Goal: Information Seeking & Learning: Learn about a topic

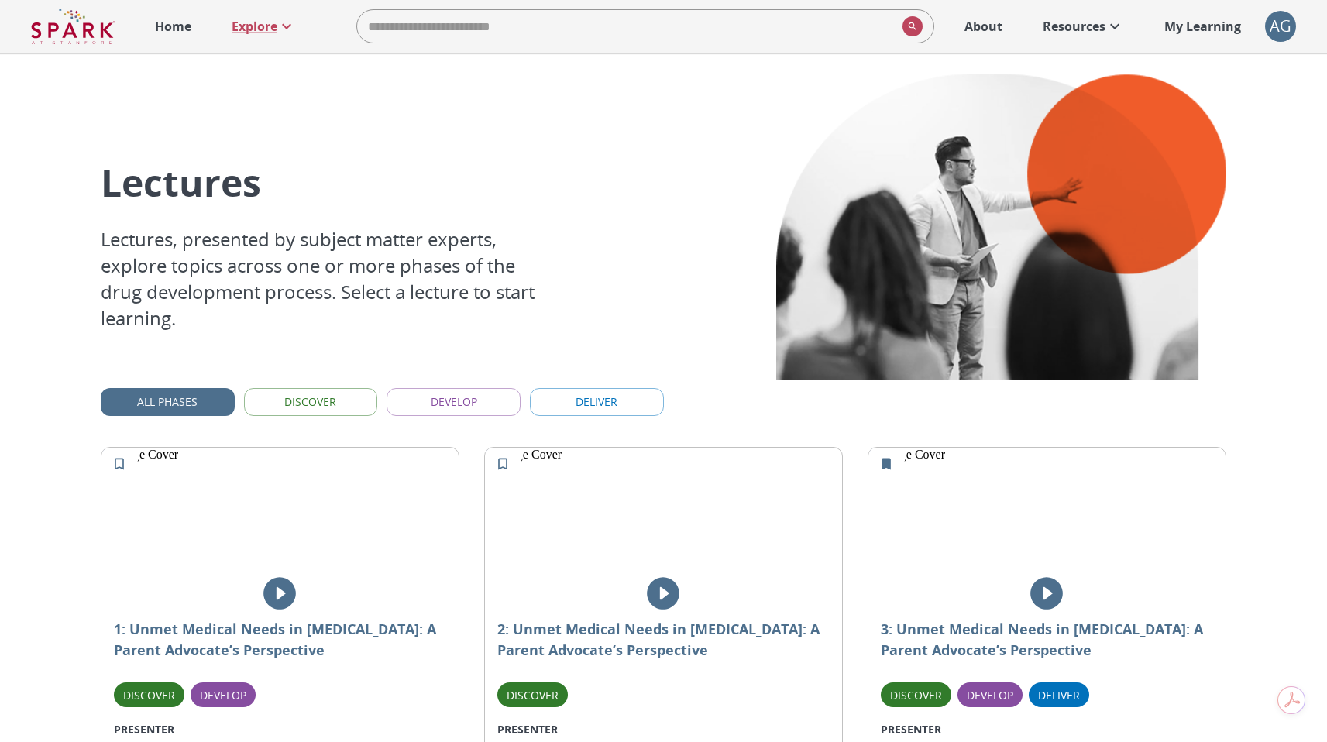
scroll to position [3, 0]
click at [327, 399] on button "Discover" at bounding box center [311, 401] width 134 height 29
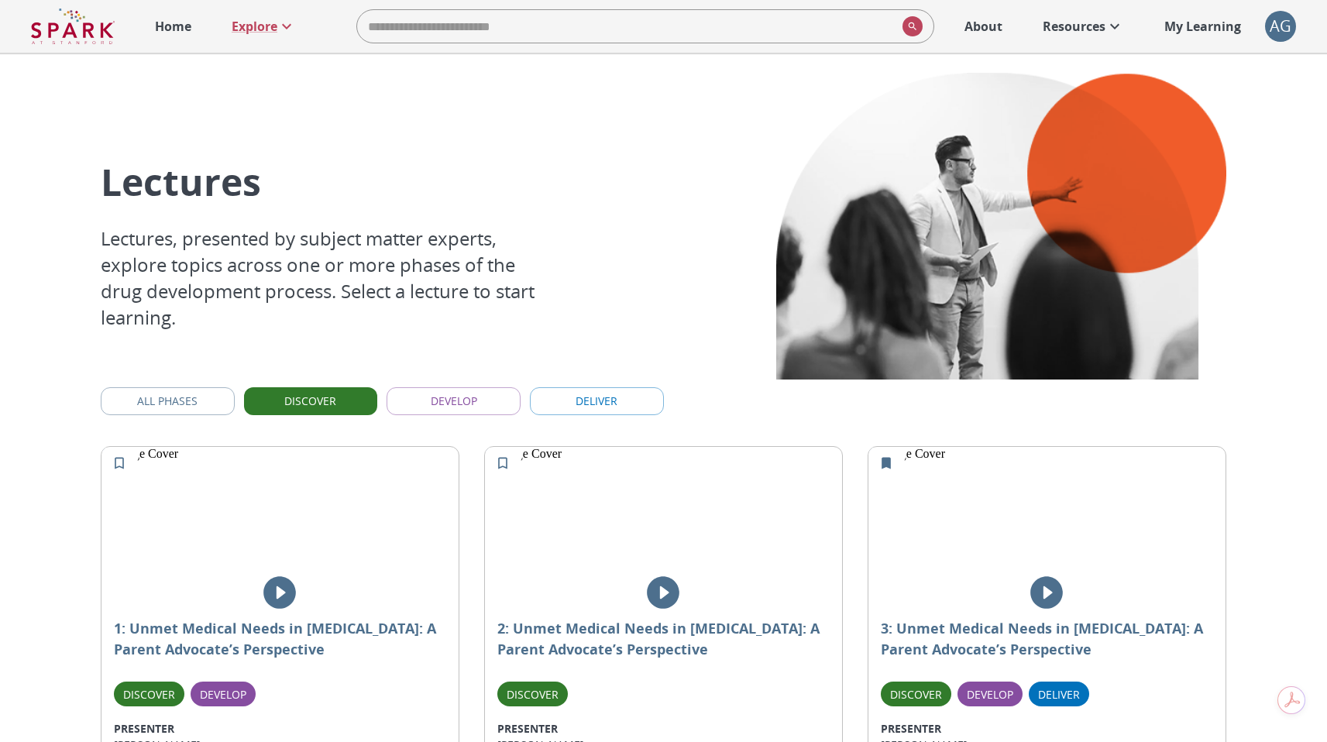
click at [430, 398] on button "Develop" at bounding box center [454, 401] width 134 height 29
click at [549, 393] on button "Deliver" at bounding box center [597, 401] width 134 height 29
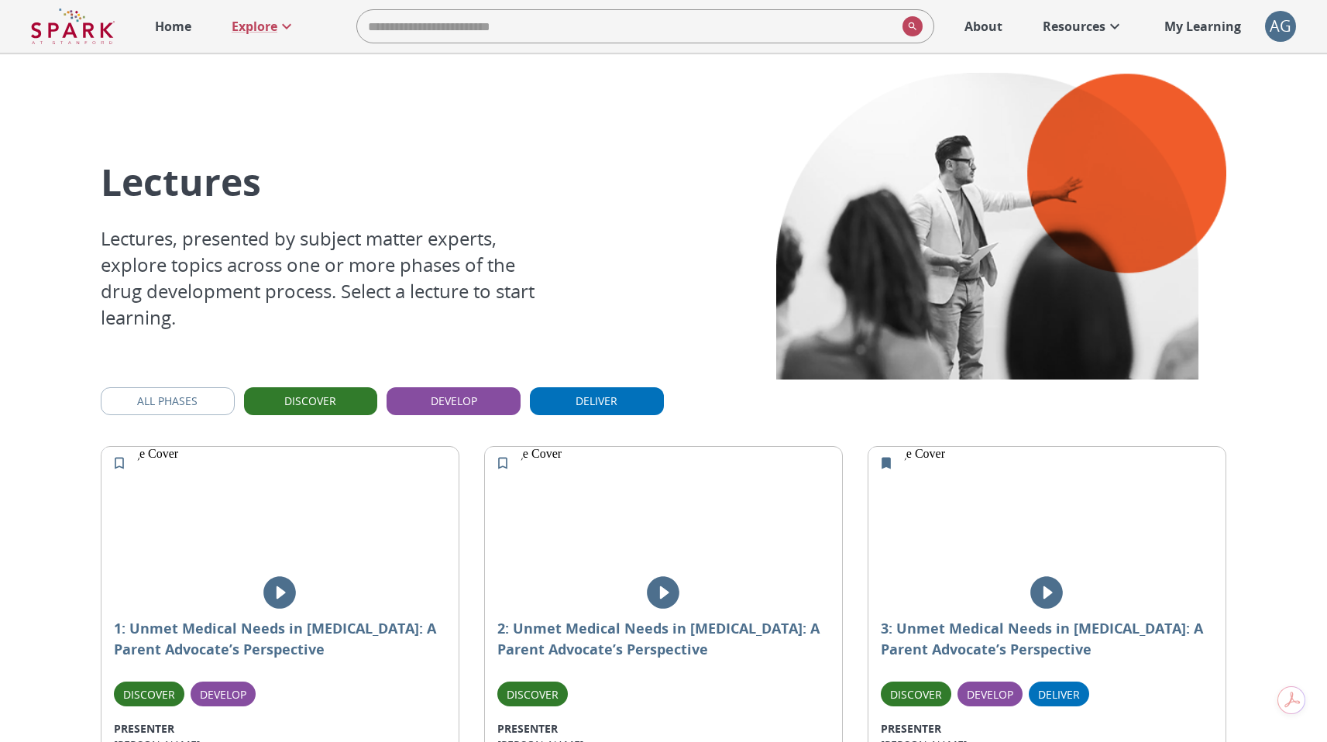
click at [562, 400] on button "Deliver" at bounding box center [597, 401] width 134 height 29
click at [499, 402] on button "Develop" at bounding box center [454, 401] width 134 height 29
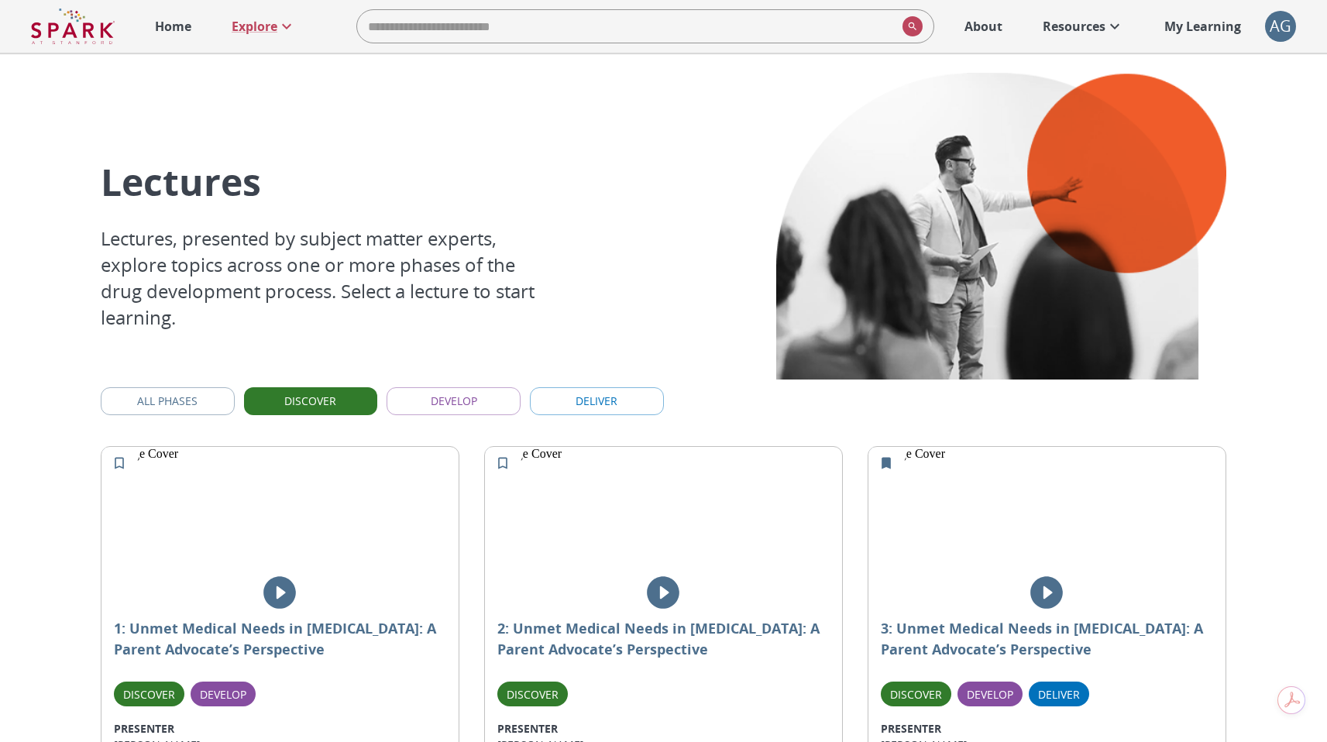
click at [356, 394] on button "Discover" at bounding box center [311, 401] width 134 height 29
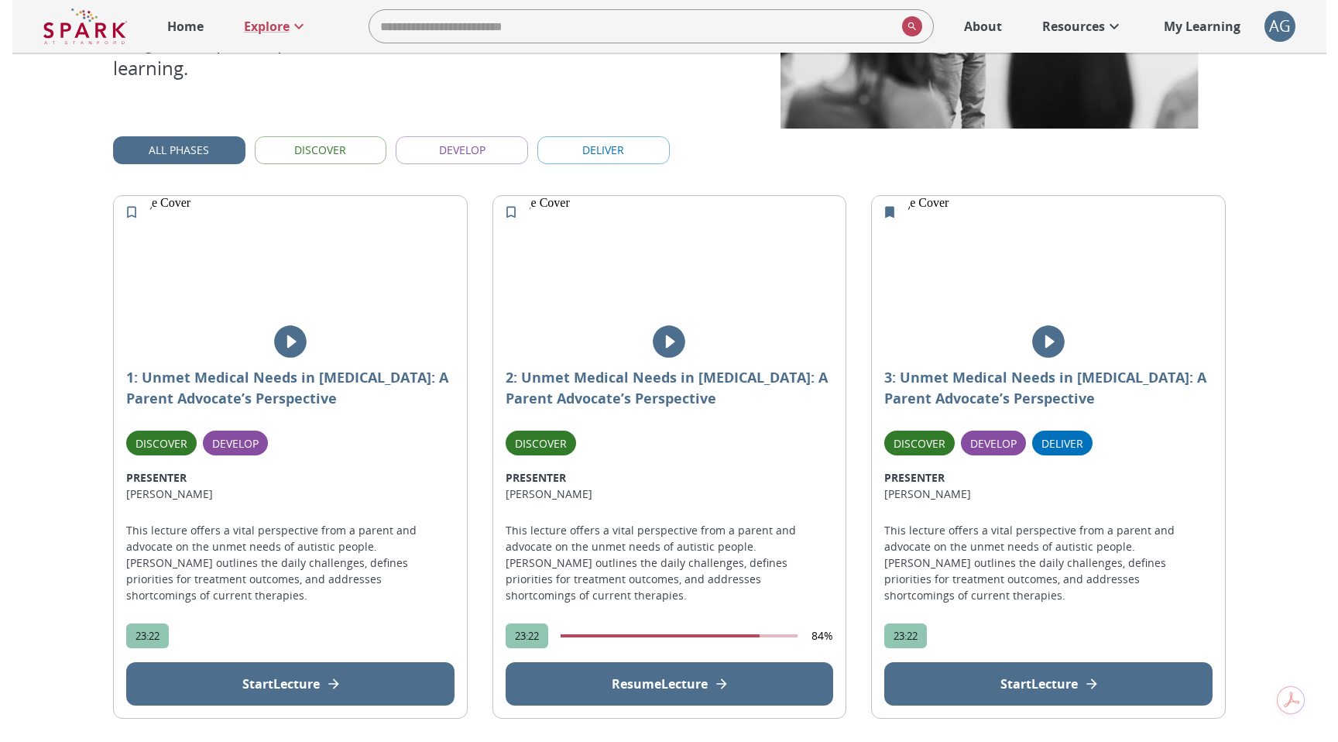
scroll to position [253, 0]
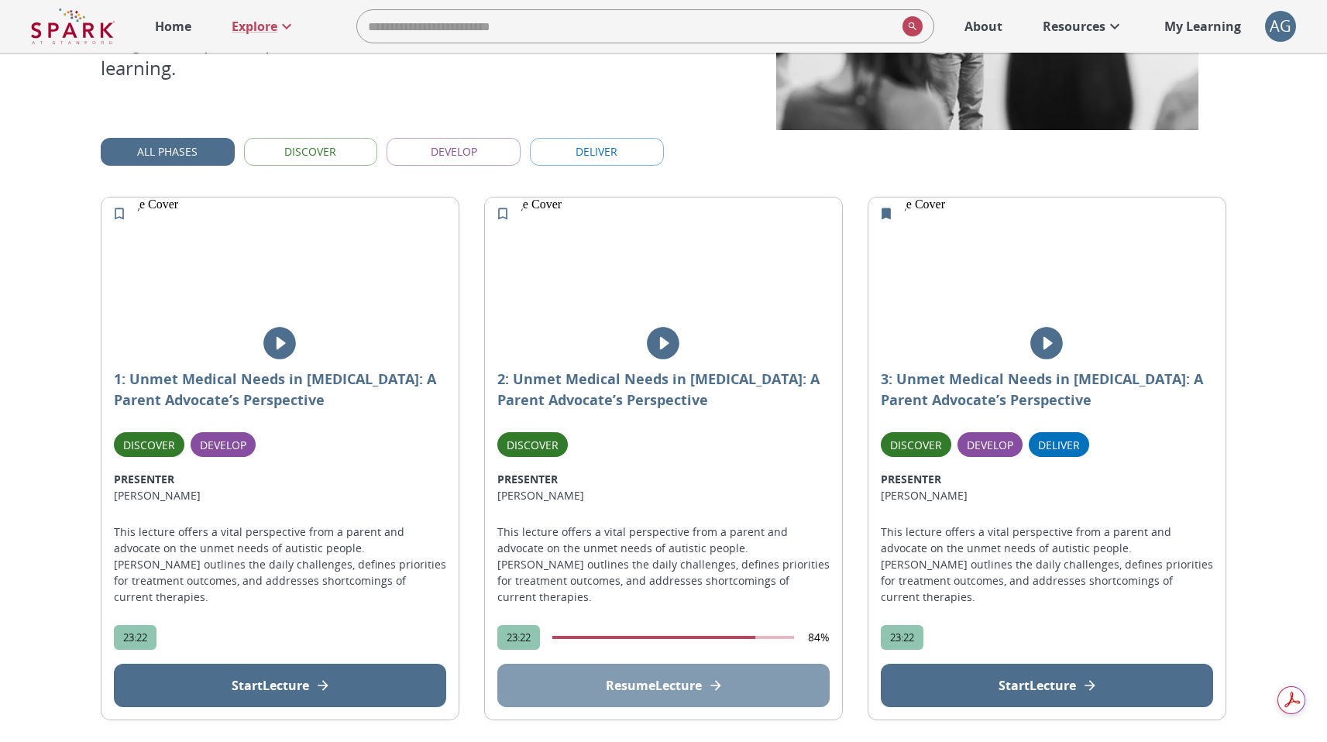
click at [673, 676] on p "Resume Lecture" at bounding box center [654, 685] width 96 height 19
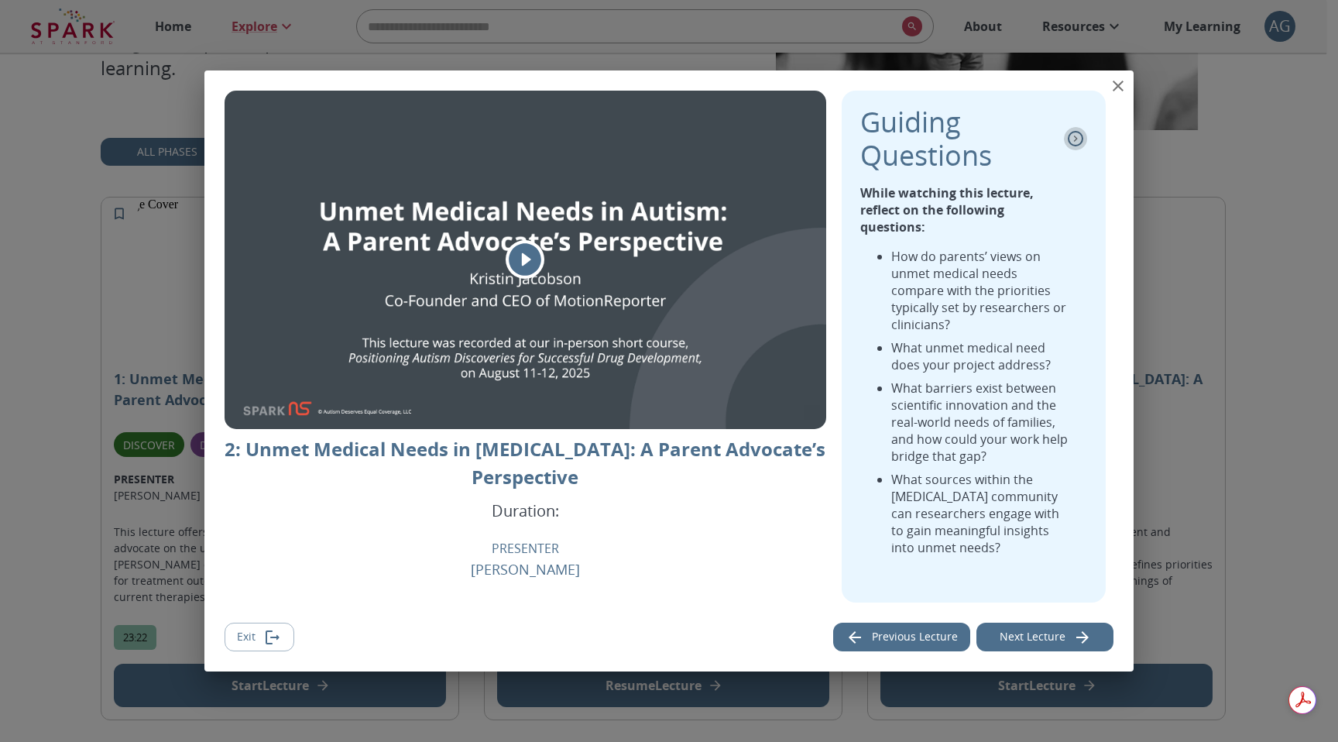
click at [1074, 146] on icon "collapse" at bounding box center [1075, 138] width 15 height 15
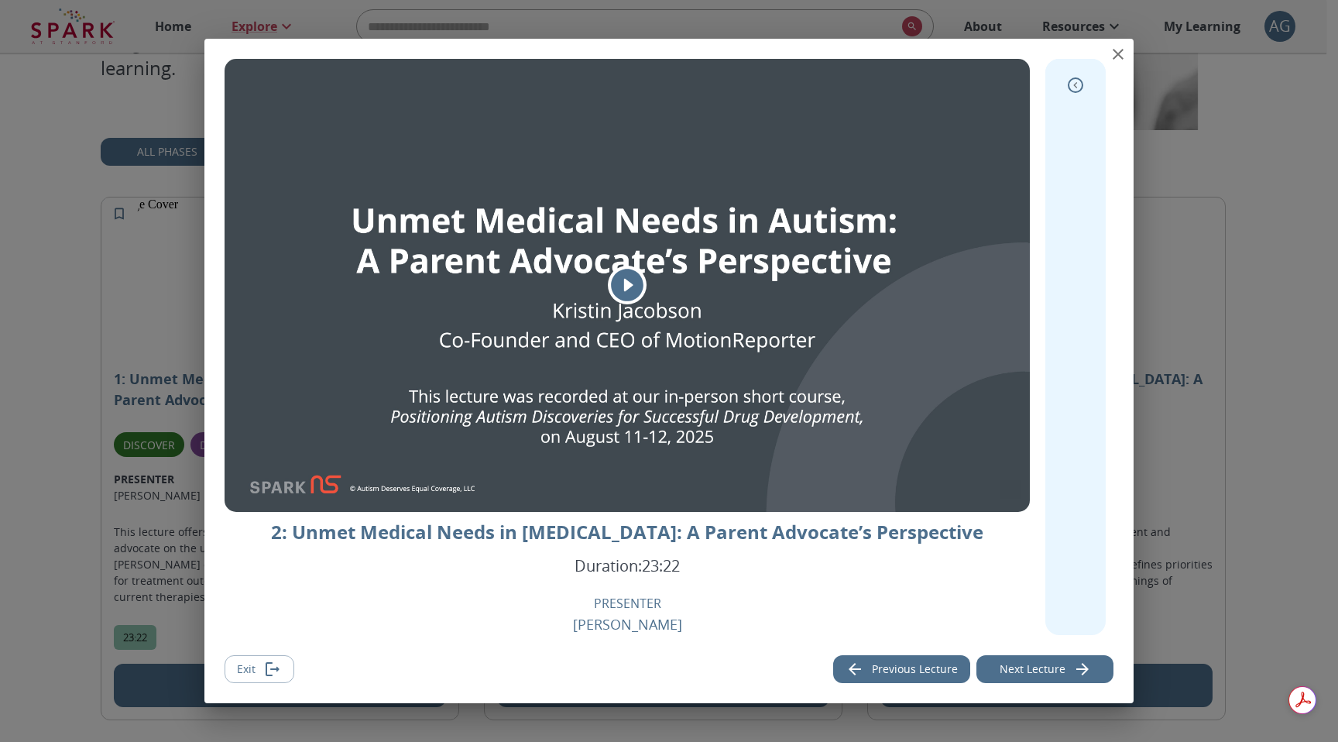
click at [1075, 89] on icon "expand" at bounding box center [1075, 84] width 15 height 15
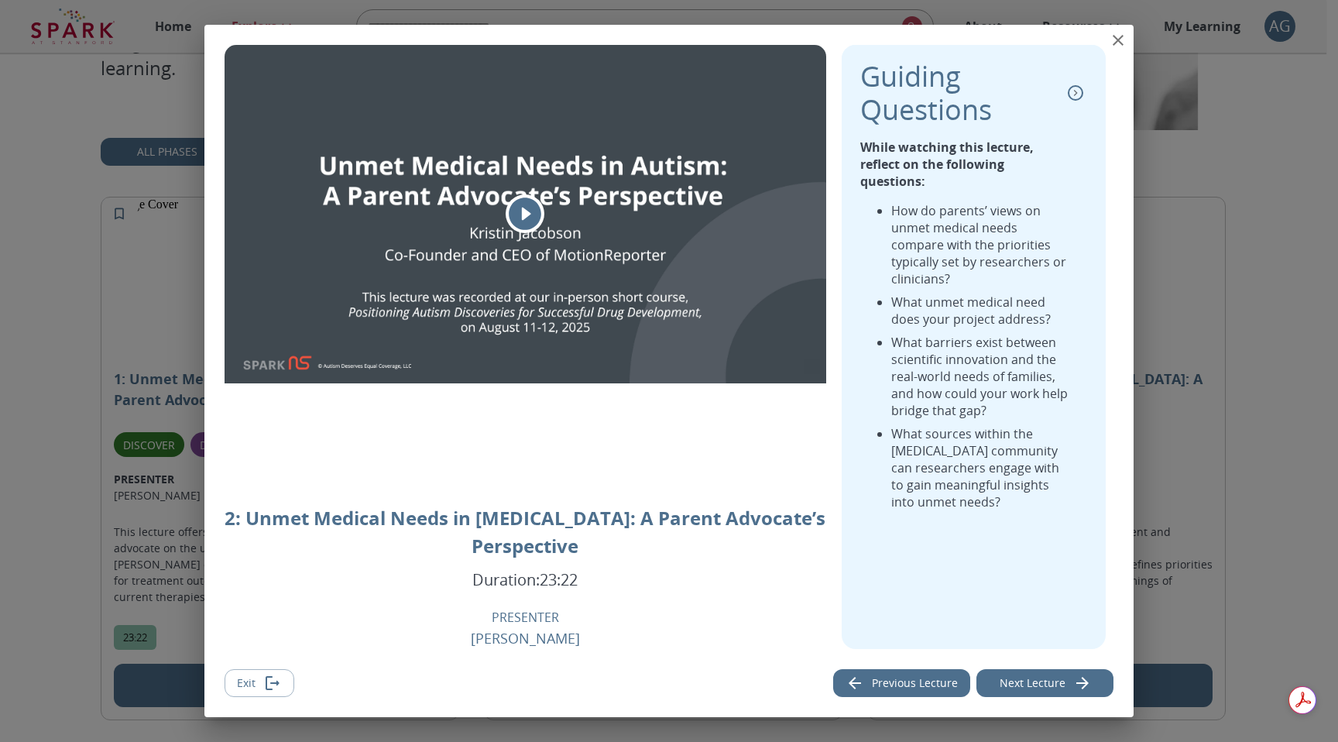
click at [1112, 40] on icon "close" at bounding box center [1118, 40] width 19 height 19
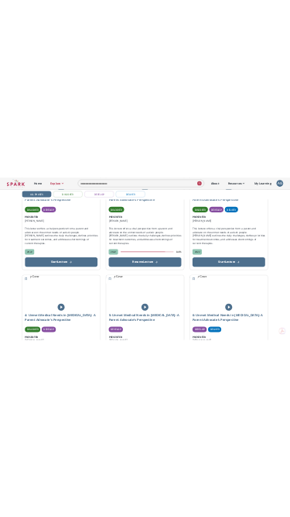
scroll to position [559, 0]
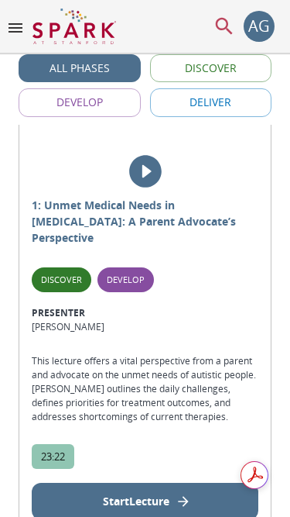
click at [161, 497] on p "Start Lecture" at bounding box center [136, 501] width 67 height 16
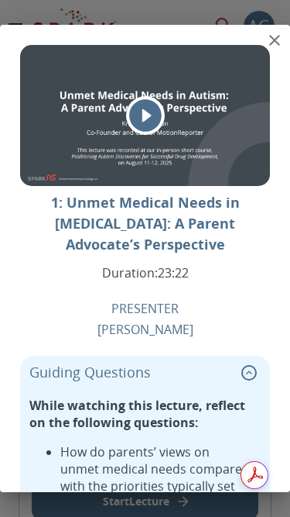
click at [271, 40] on icon "close" at bounding box center [275, 40] width 19 height 19
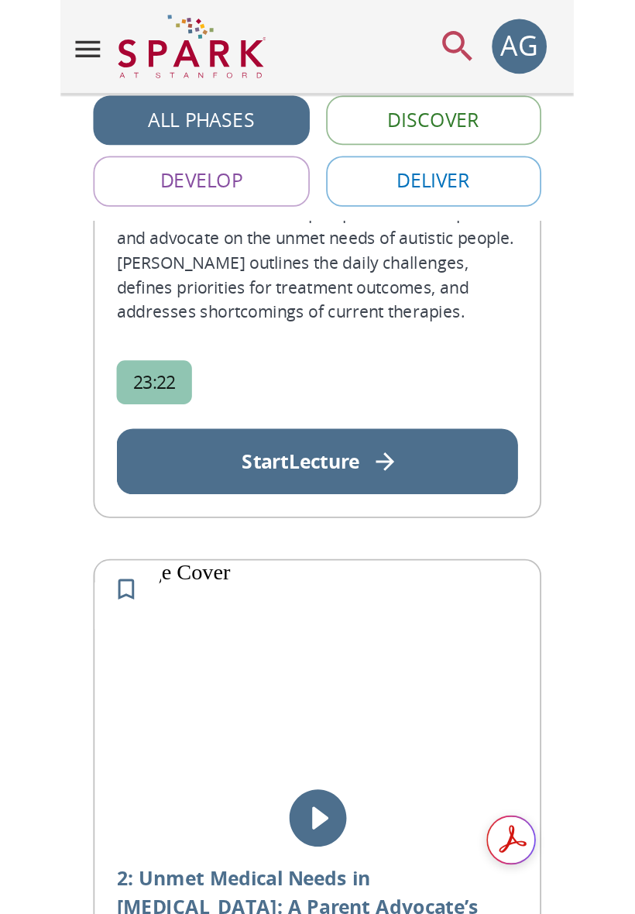
scroll to position [841, 0]
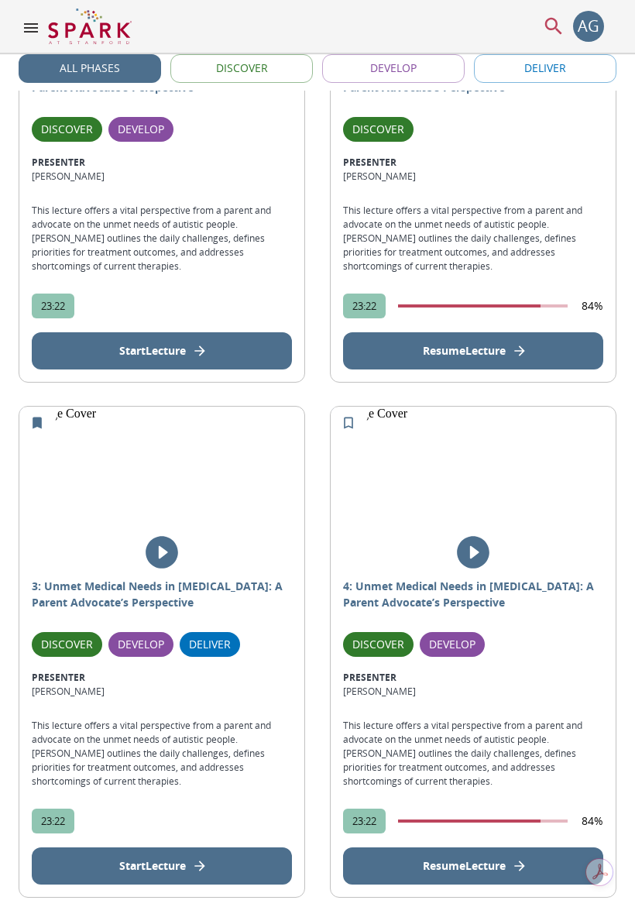
click at [163, 342] on button "Start Lecture" at bounding box center [162, 350] width 260 height 37
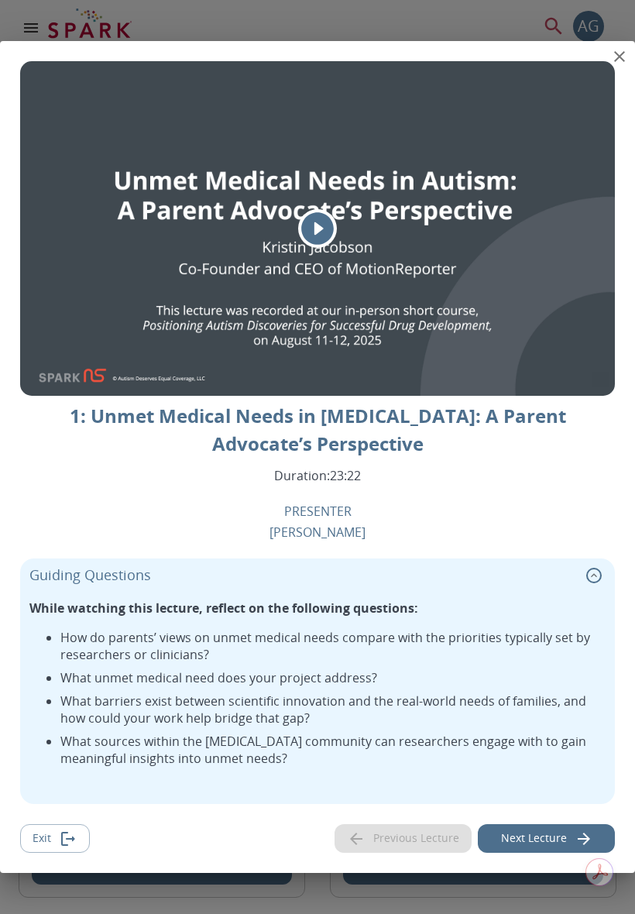
click at [624, 62] on icon "close" at bounding box center [619, 56] width 11 height 11
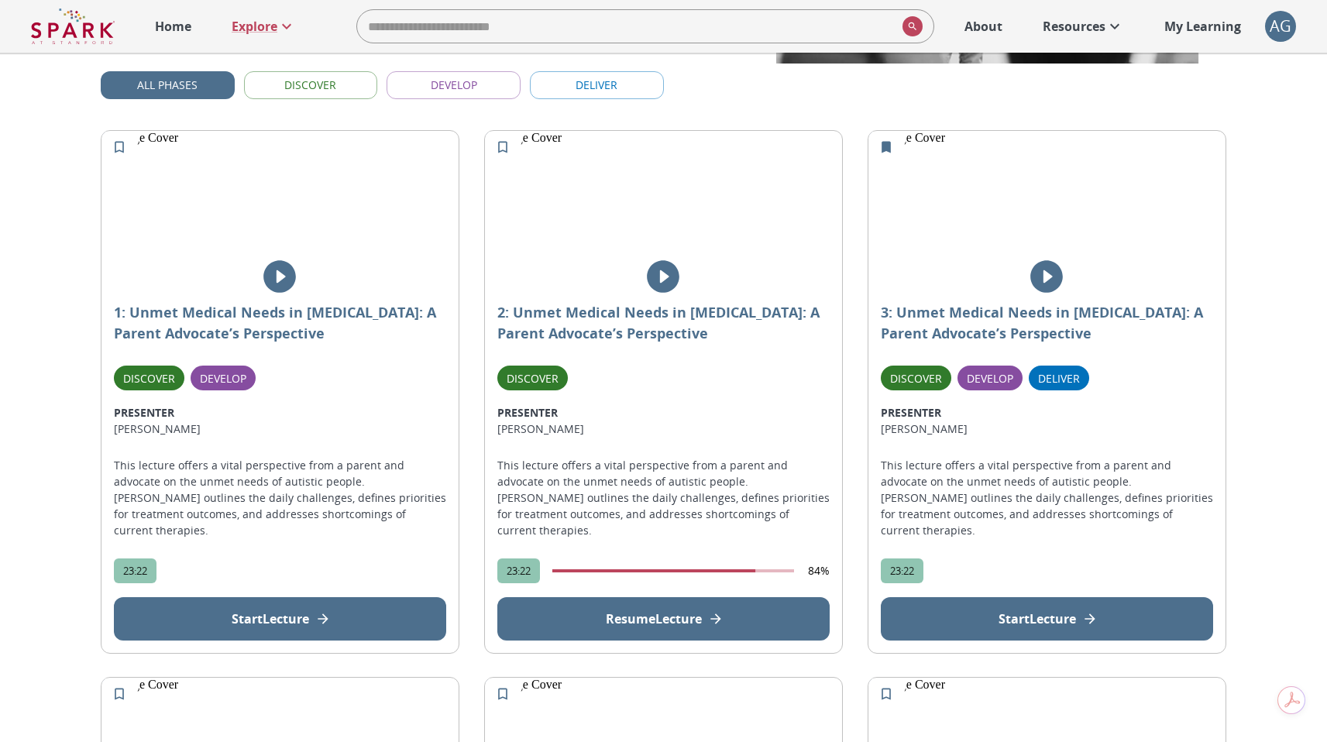
scroll to position [0, 0]
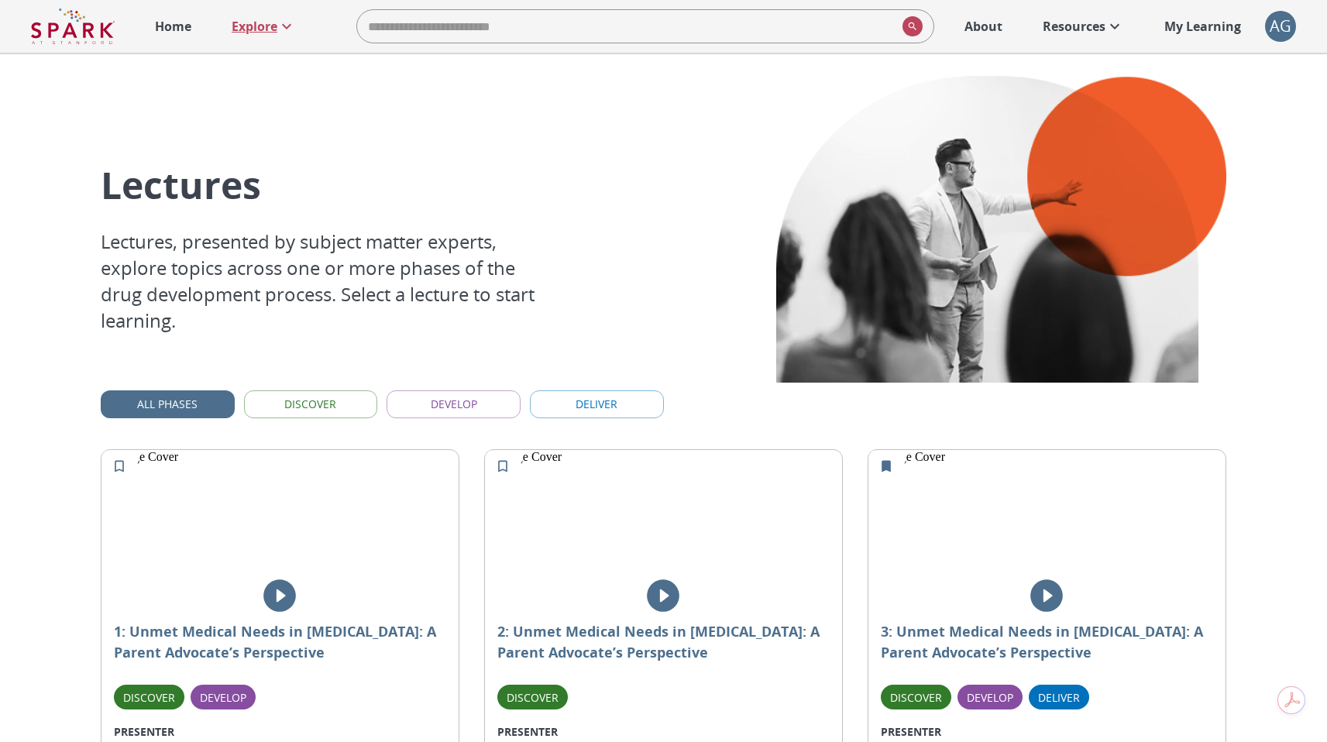
click at [262, 29] on p "Explore" at bounding box center [255, 26] width 46 height 19
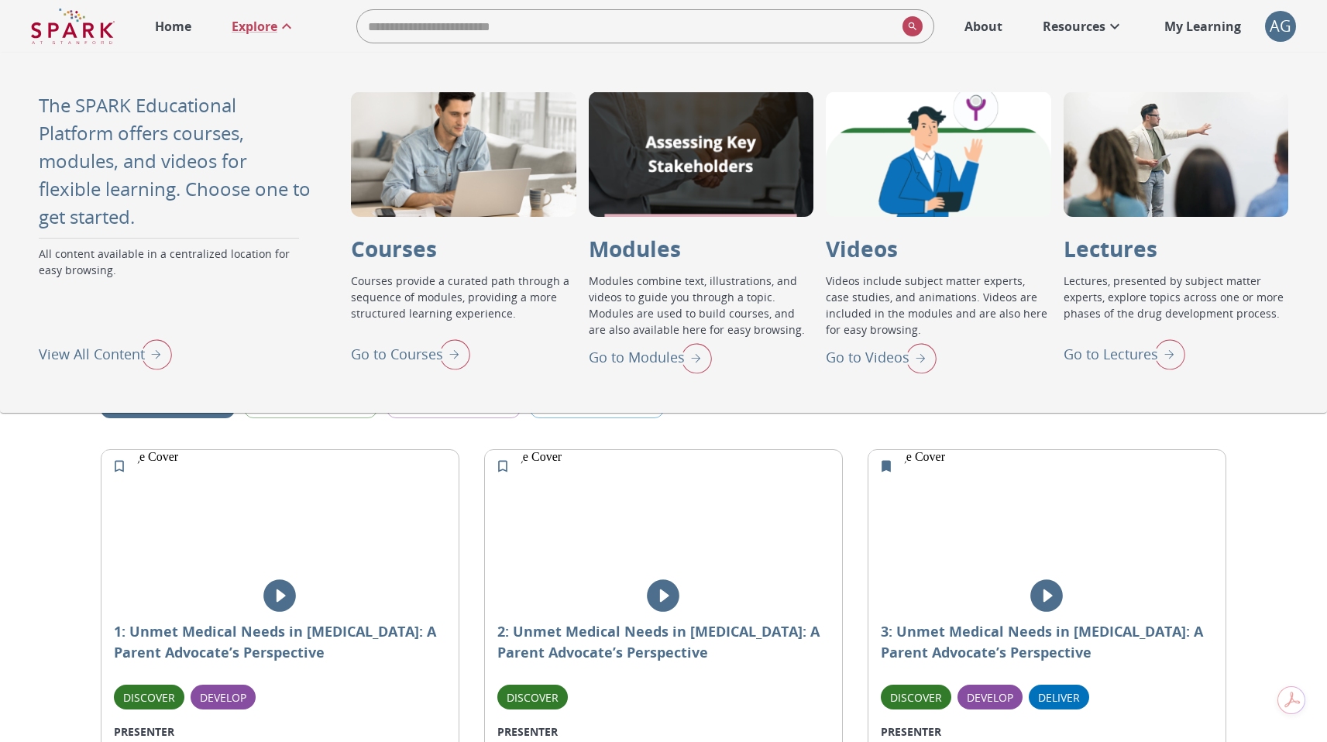
click at [428, 358] on p "Go to Courses" at bounding box center [397, 354] width 92 height 21
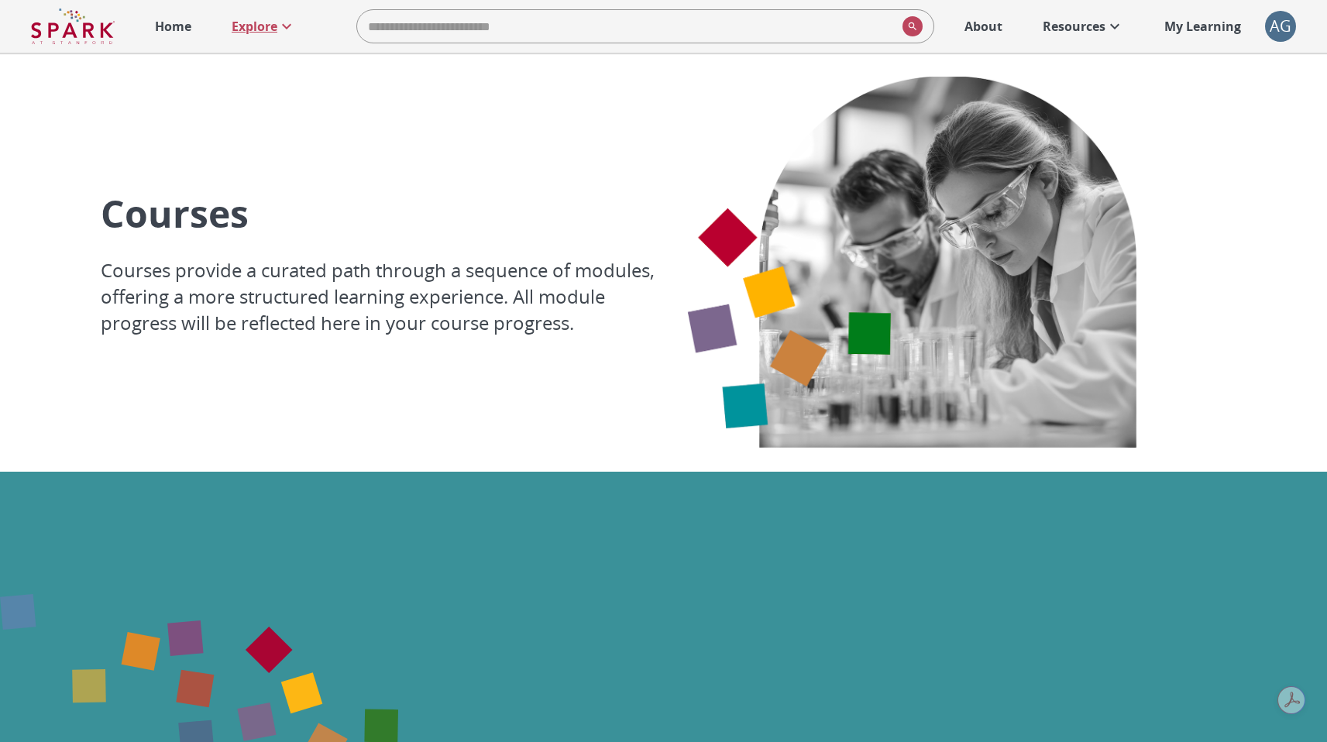
click at [279, 29] on icon at bounding box center [286, 26] width 19 height 19
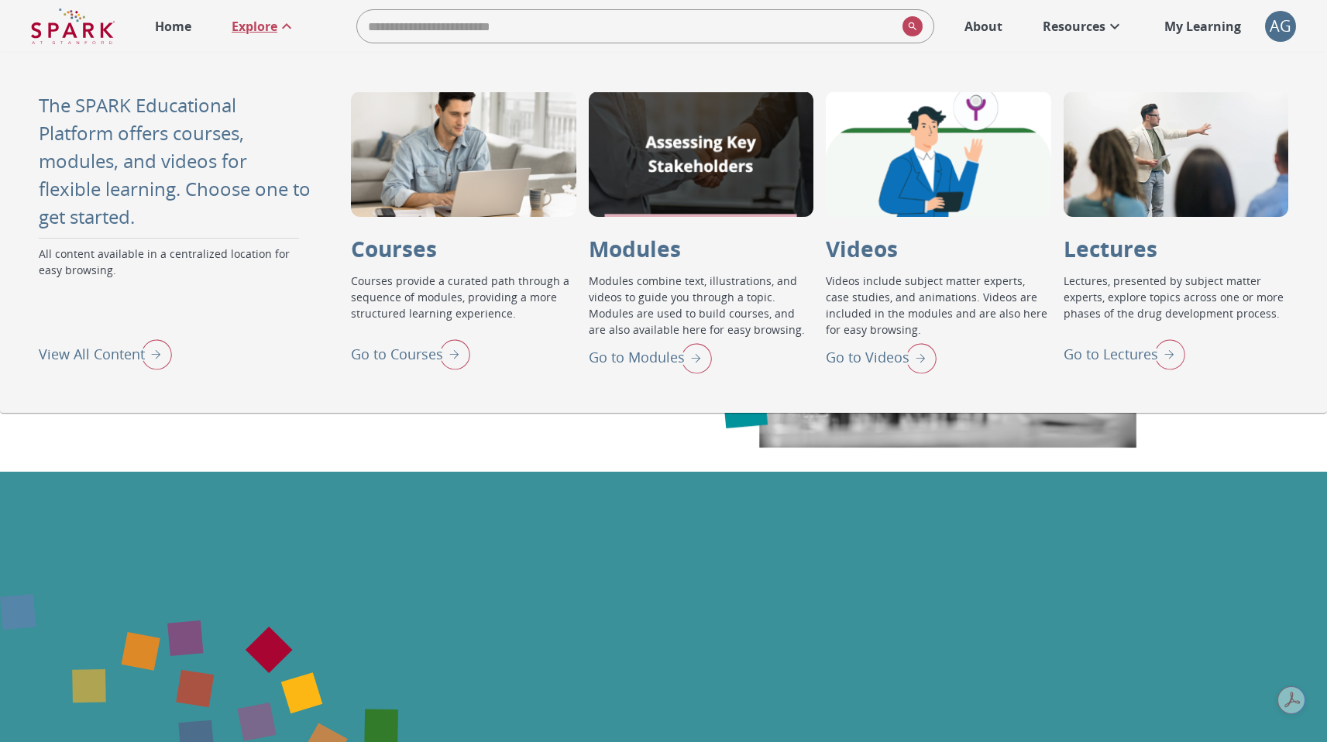
click at [673, 359] on img "Go to Modules" at bounding box center [692, 358] width 39 height 40
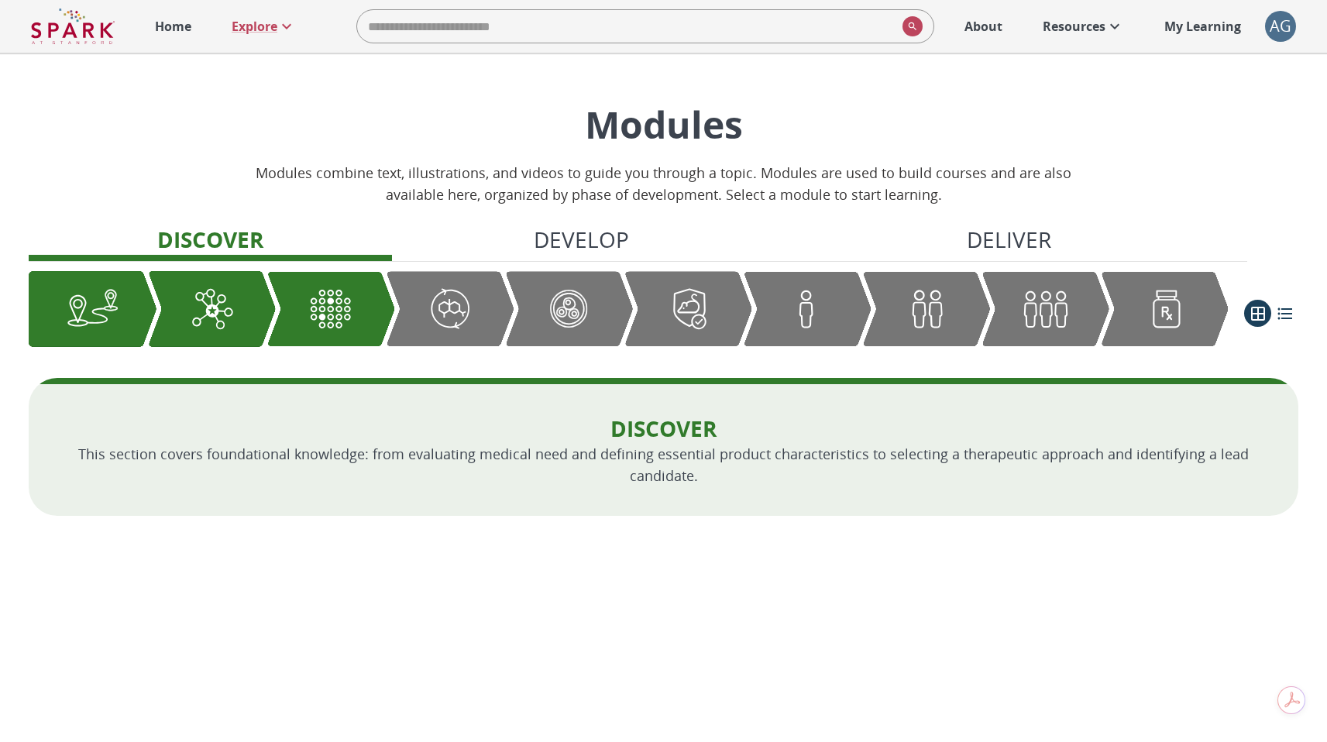
click at [596, 293] on div "Graphic showing the progression through the Discover, Develop, and Deliver pipe…" at bounding box center [569, 308] width 128 height 75
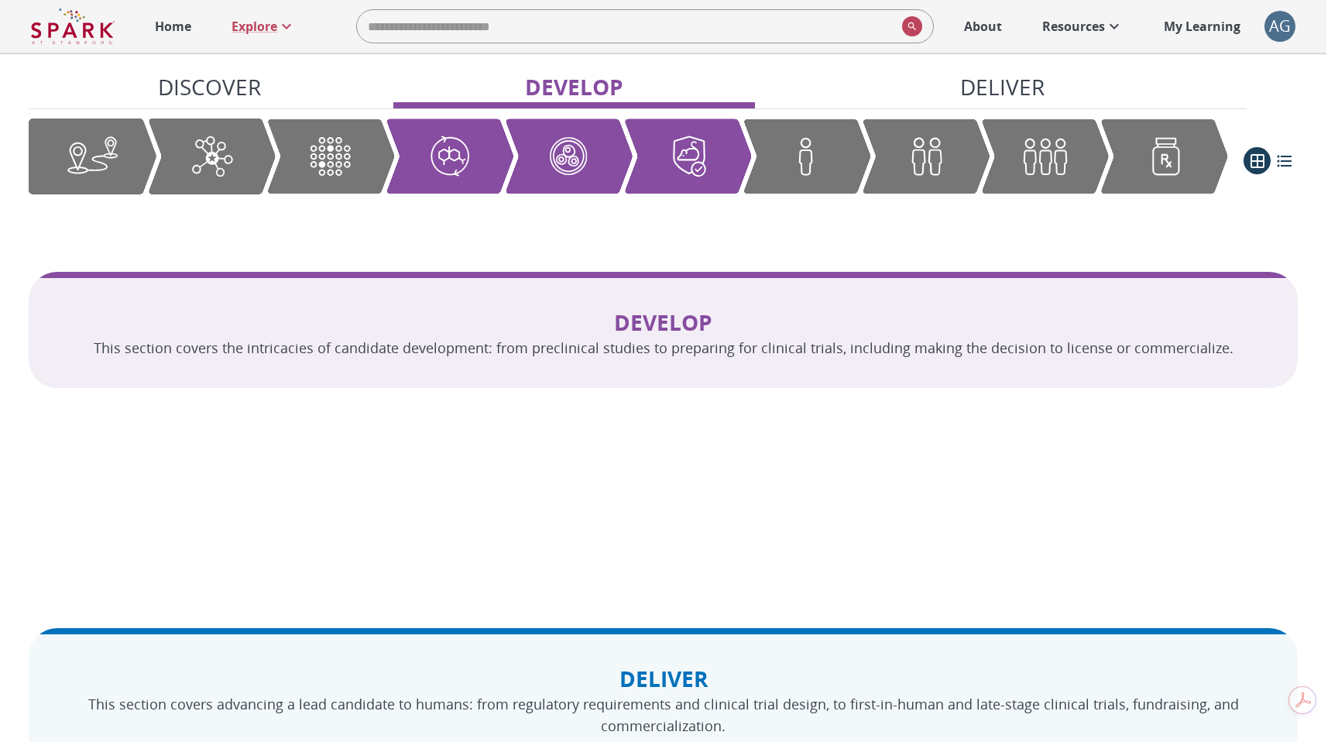
click at [905, 175] on img "Graphic showing the progression through the Discover, Develop, and Deliver pipe…" at bounding box center [926, 157] width 53 height 52
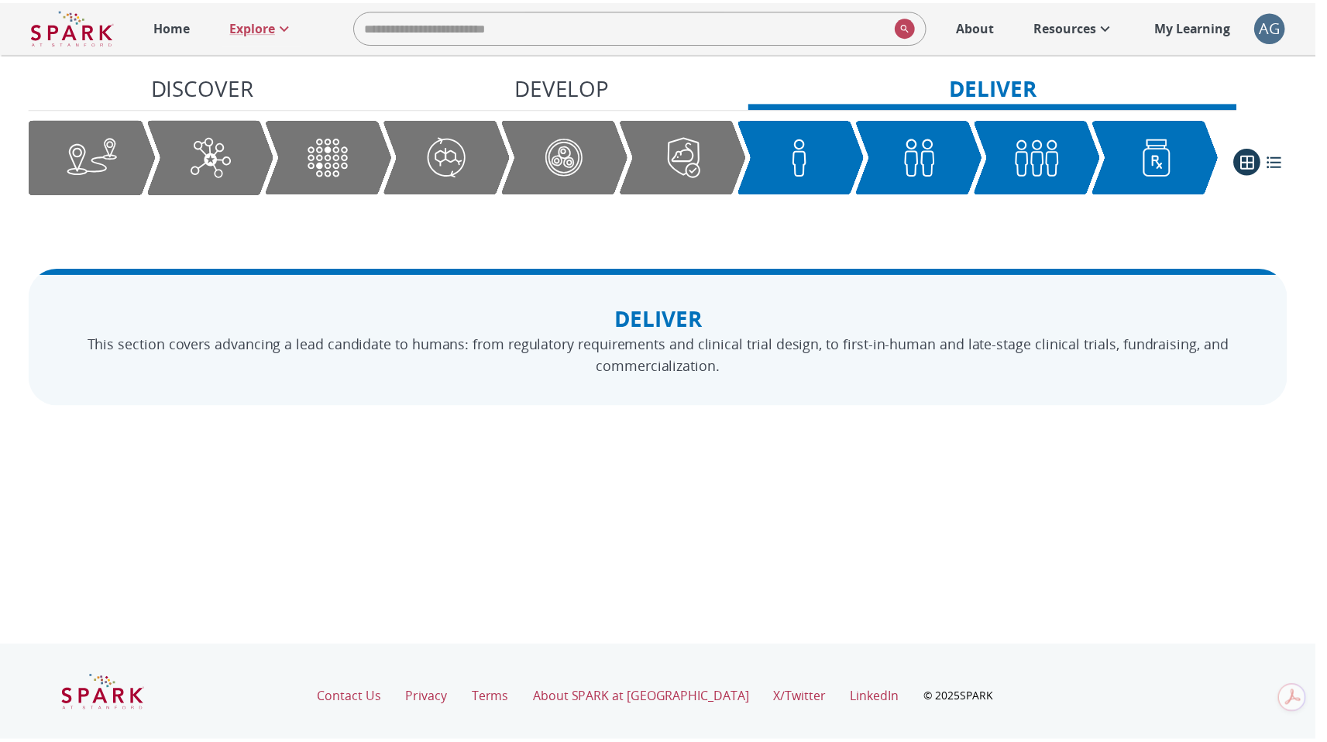
scroll to position [854, 0]
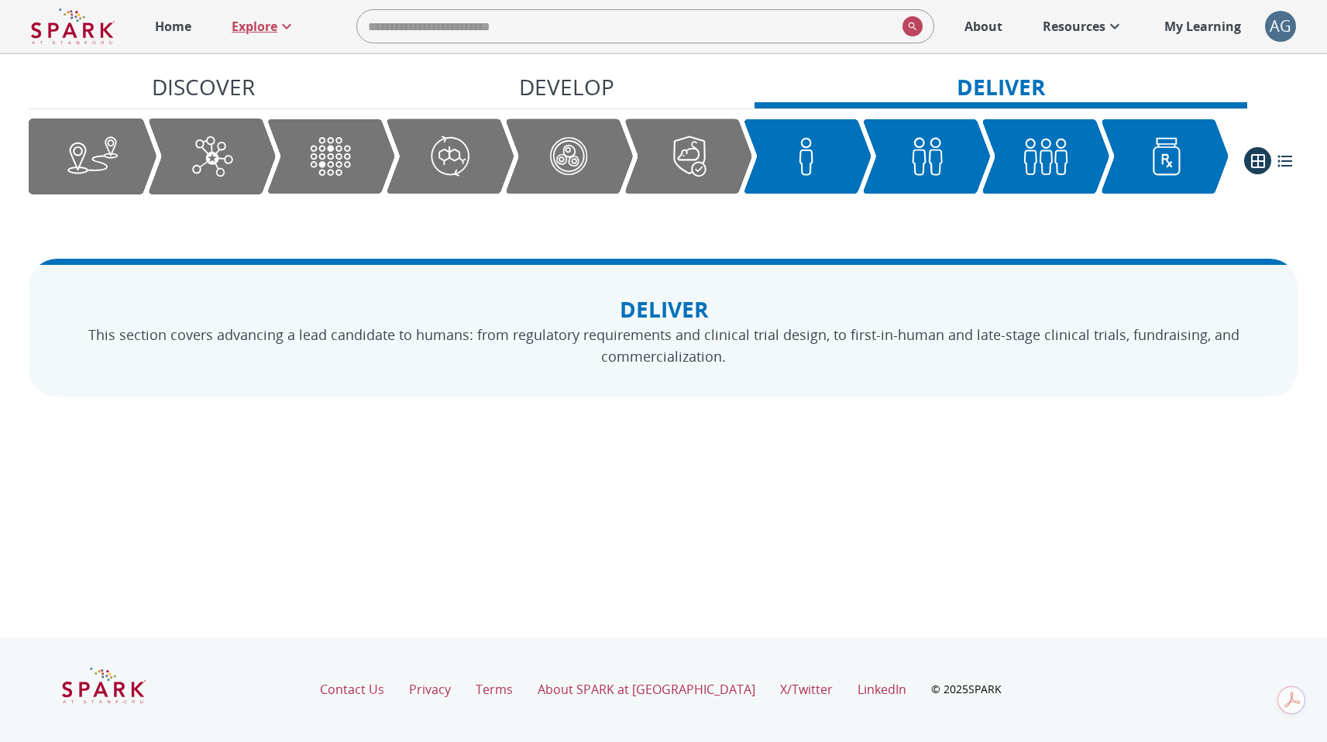
click at [268, 26] on p "Explore" at bounding box center [255, 26] width 46 height 19
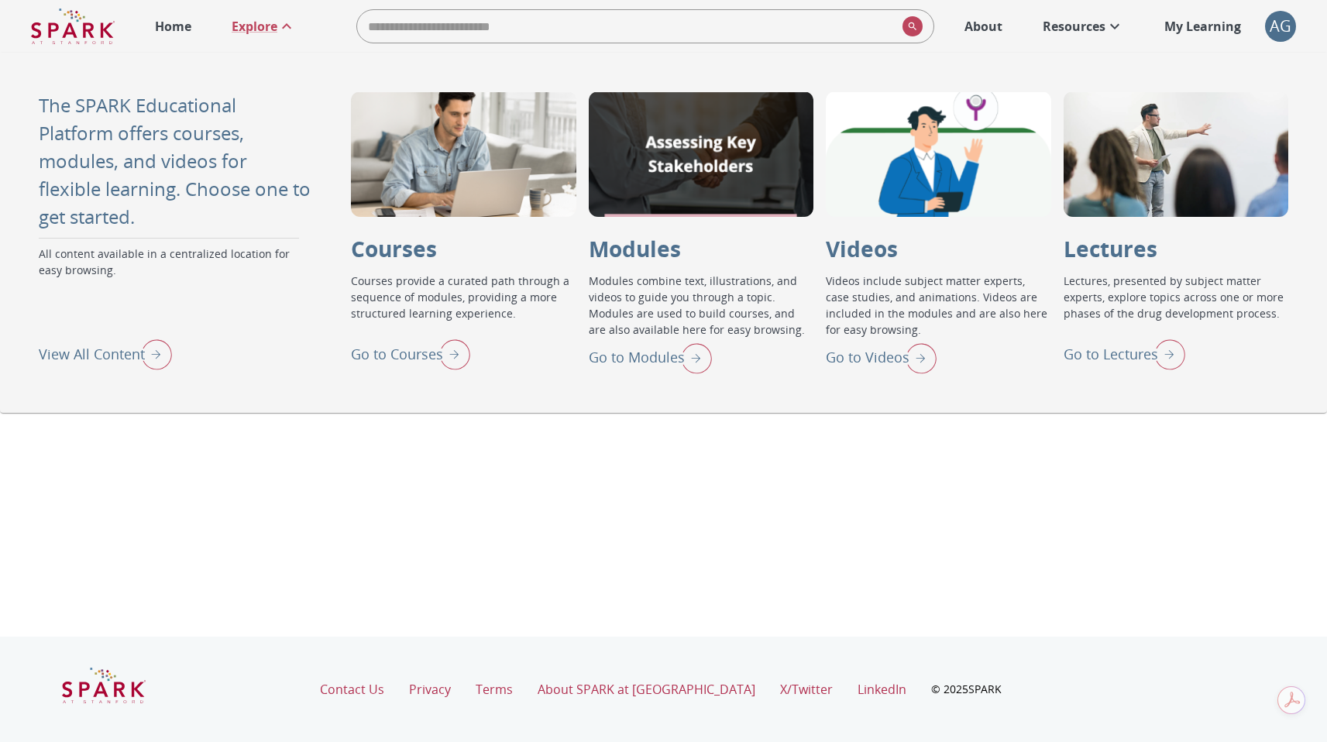
click at [847, 353] on p "Go to Videos" at bounding box center [868, 357] width 84 height 21
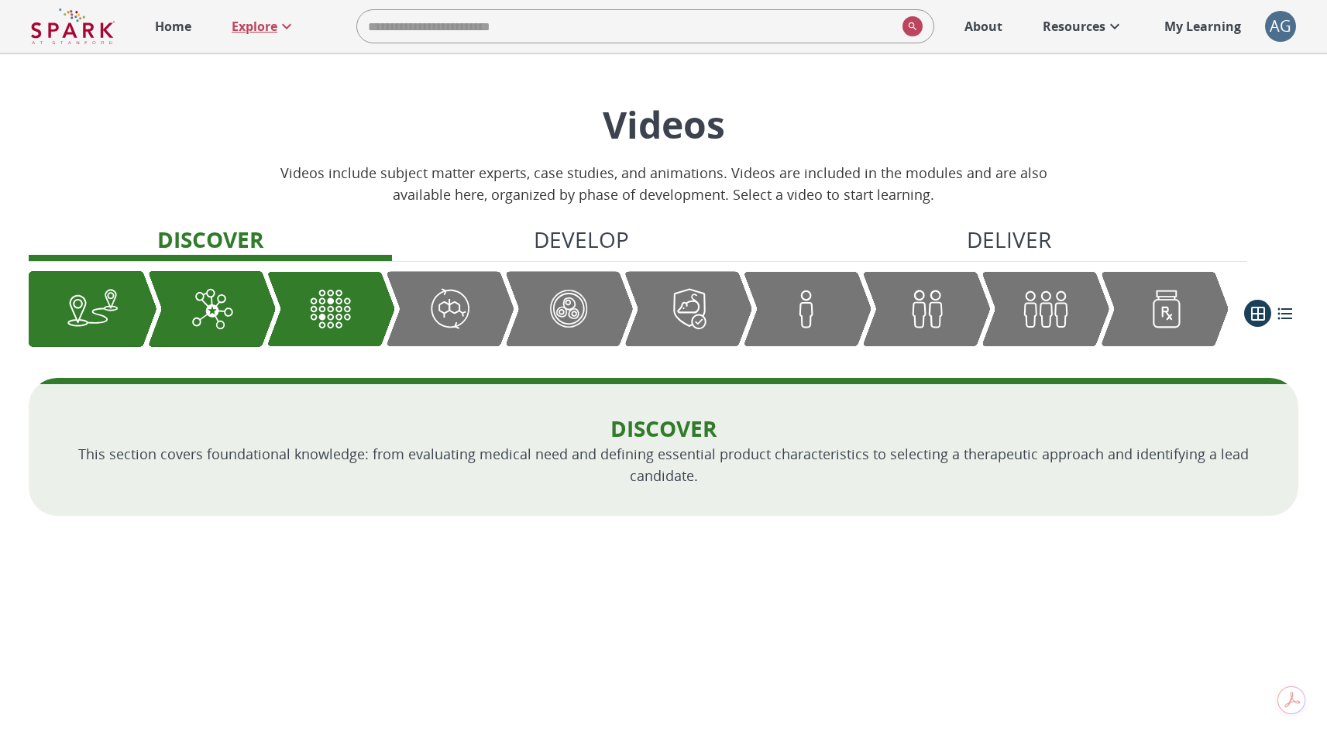
click at [258, 31] on p "Explore" at bounding box center [255, 26] width 46 height 19
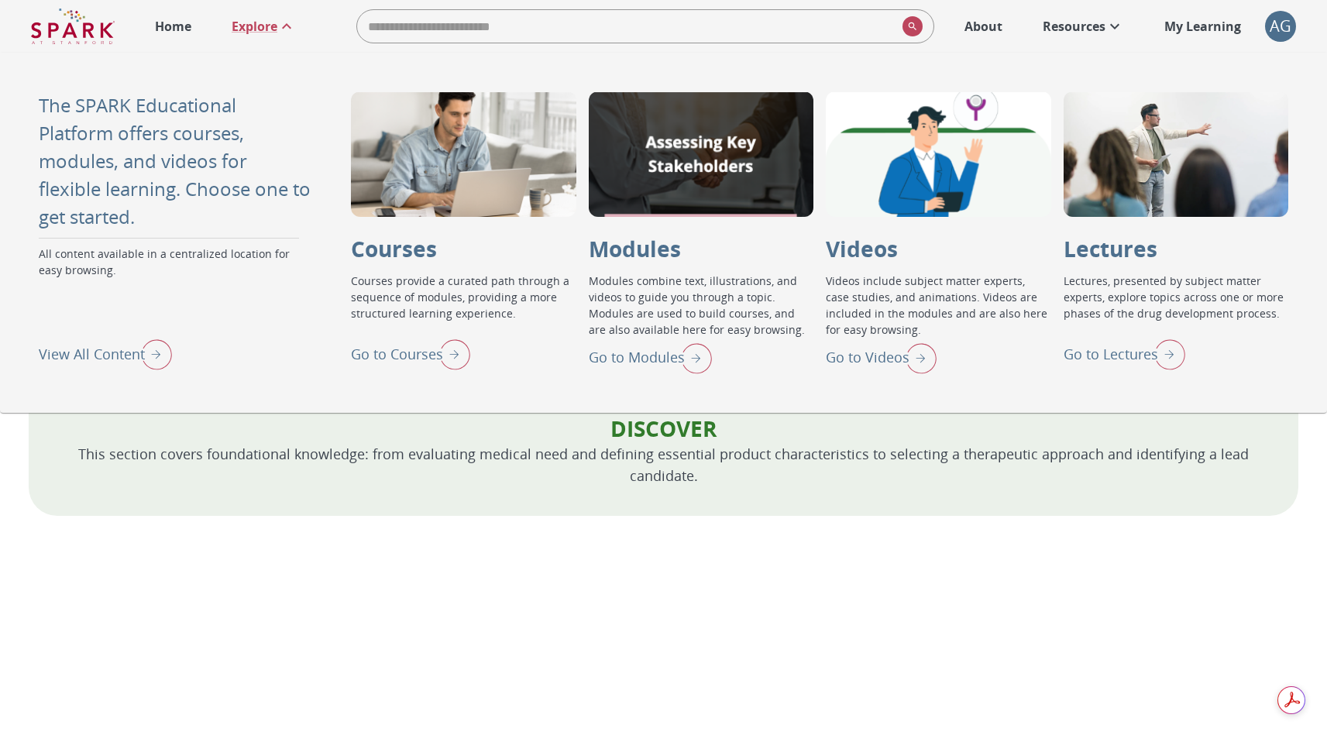
click at [1115, 354] on p "Go to Lectures" at bounding box center [1111, 354] width 94 height 21
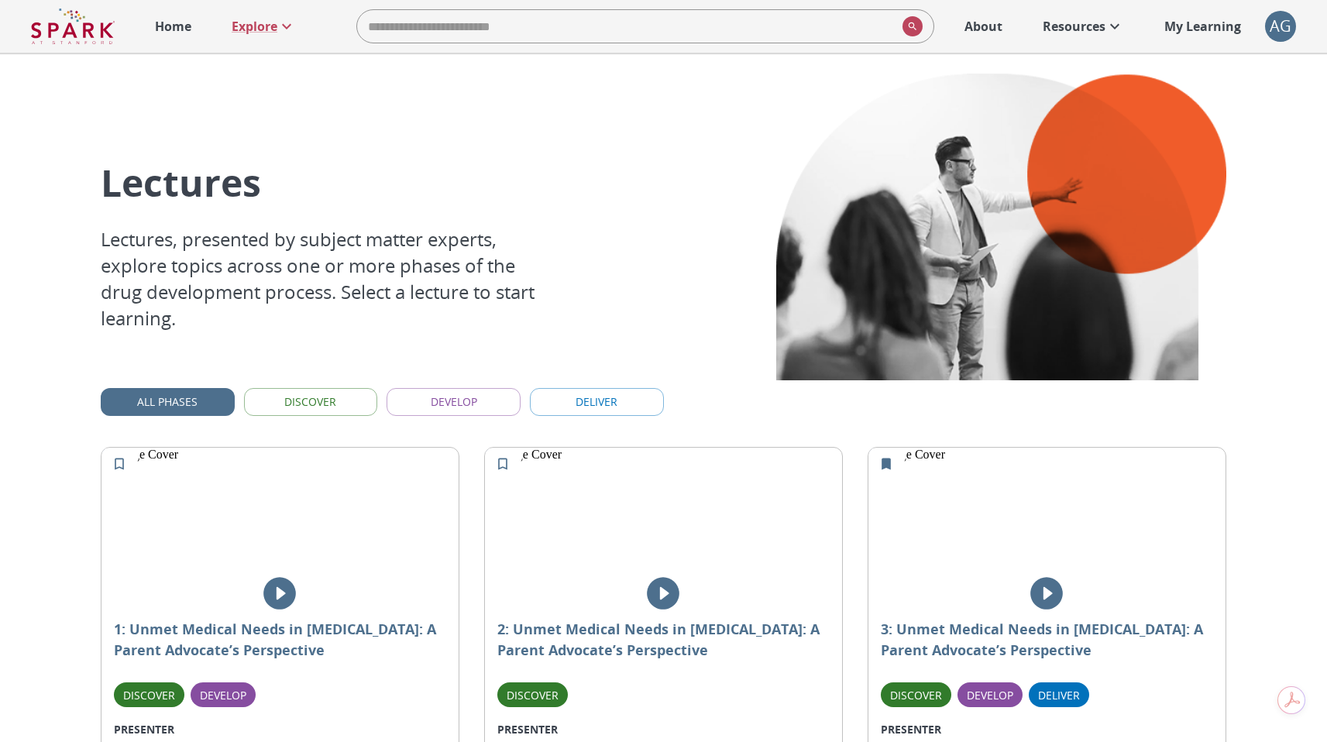
scroll to position [3, 0]
